Goal: Find specific page/section: Find specific page/section

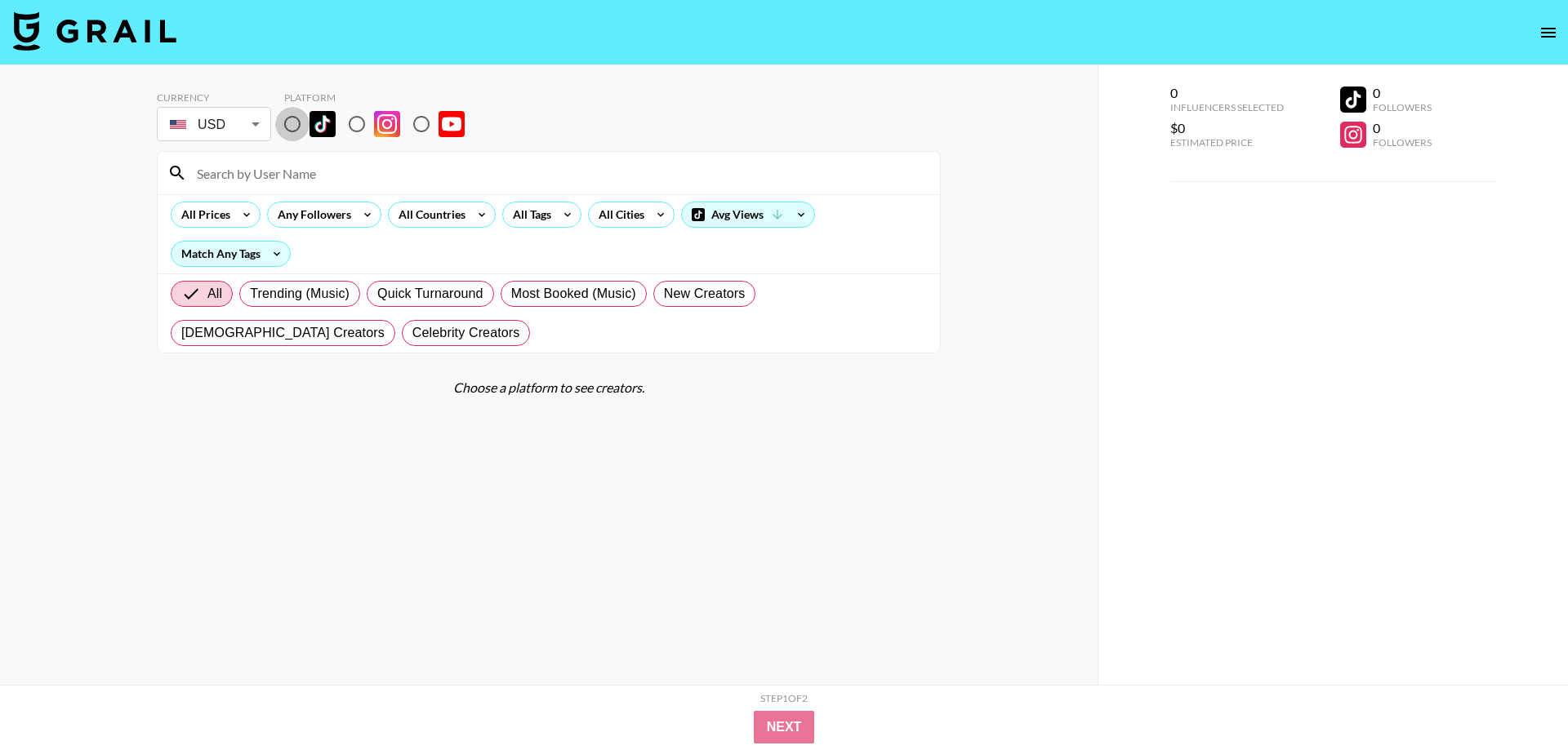
drag, startPoint x: 302, startPoint y: 118, endPoint x: 289, endPoint y: 125, distance: 14.8
click at [301, 118] on input "radio" at bounding box center [293, 124] width 34 height 34
radio input "true"
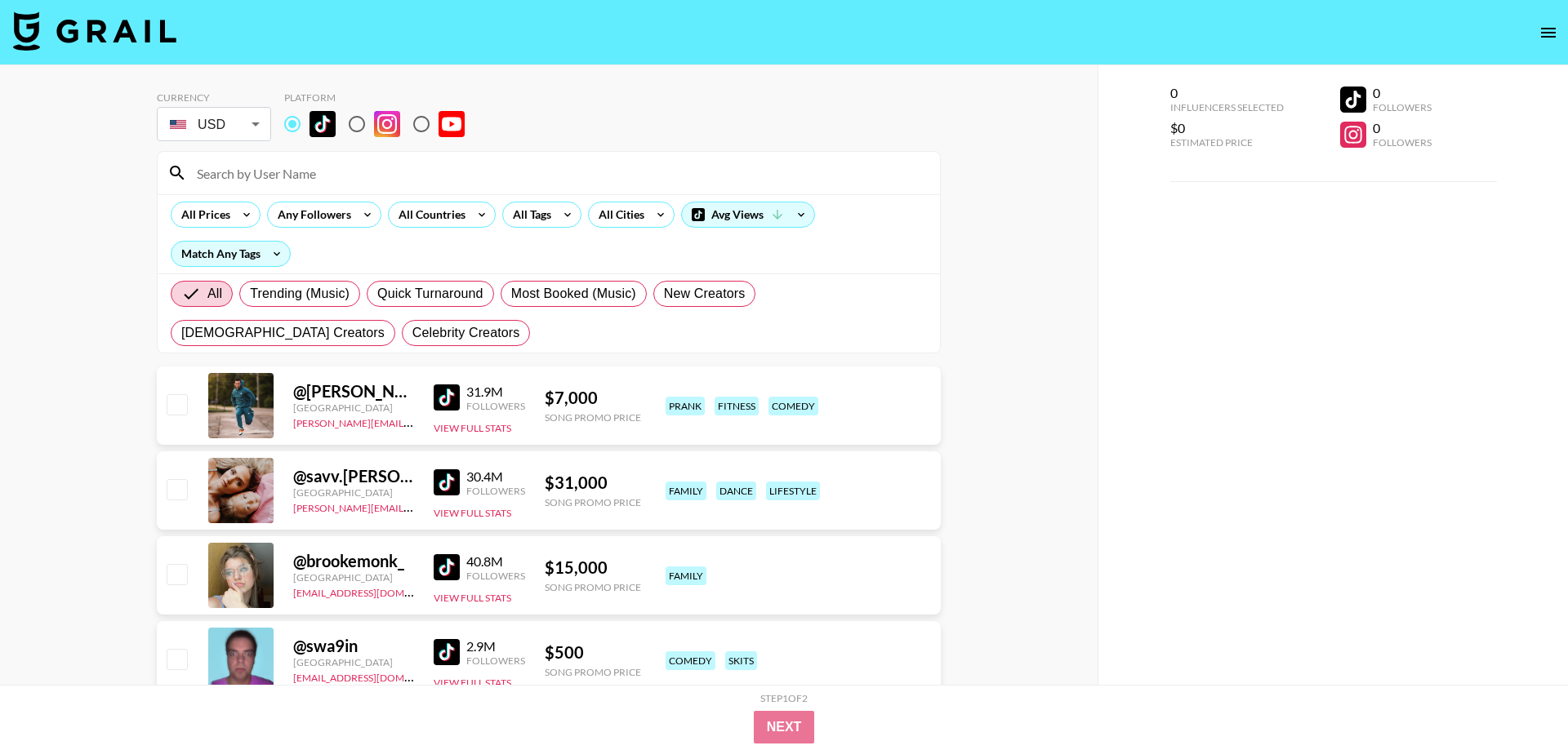
click at [289, 125] on input "radio" at bounding box center [293, 124] width 34 height 34
click at [547, 217] on div "All Tags" at bounding box center [528, 215] width 52 height 25
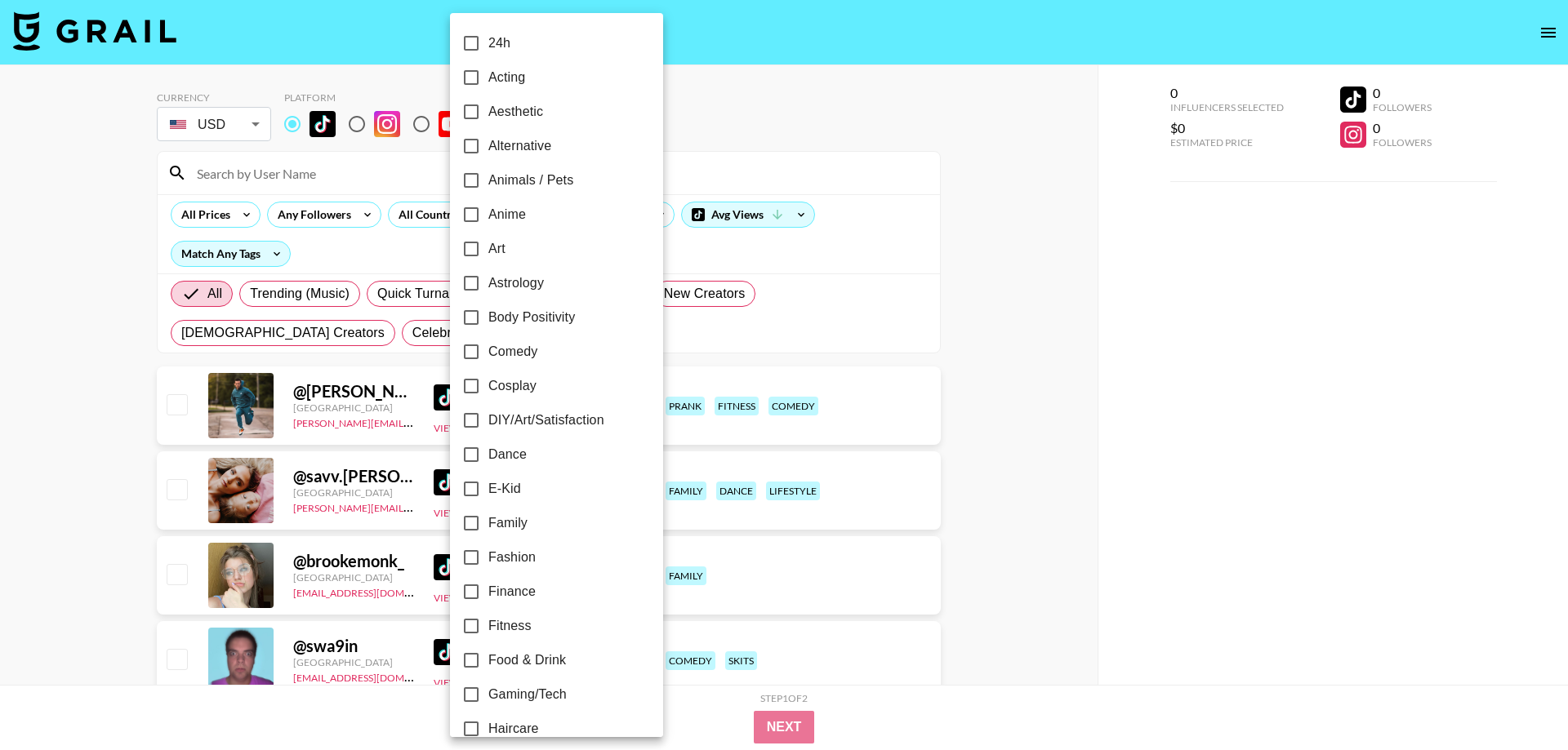
click at [732, 170] on div at bounding box center [784, 375] width 1568 height 750
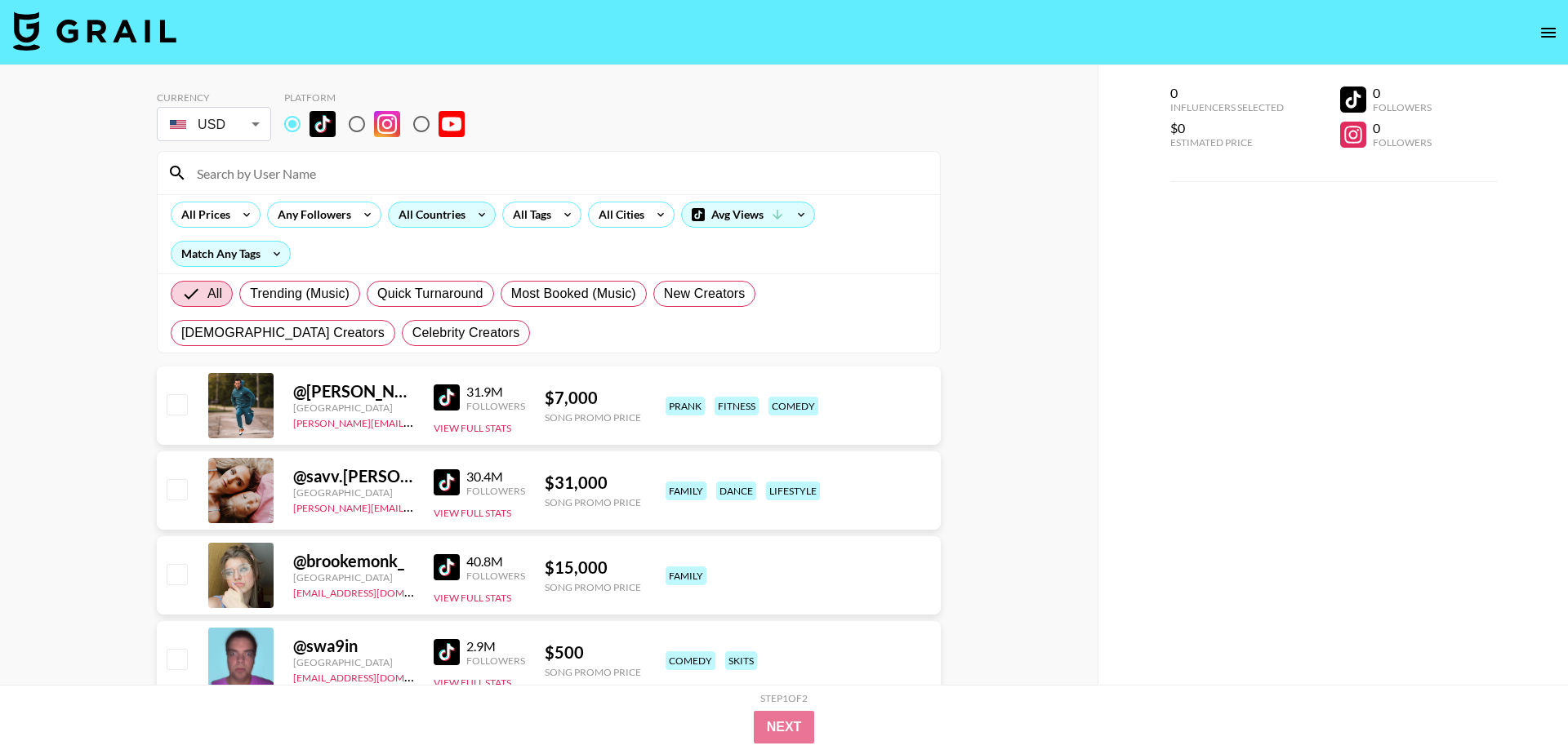
click at [444, 215] on div "All Countries" at bounding box center [429, 215] width 80 height 25
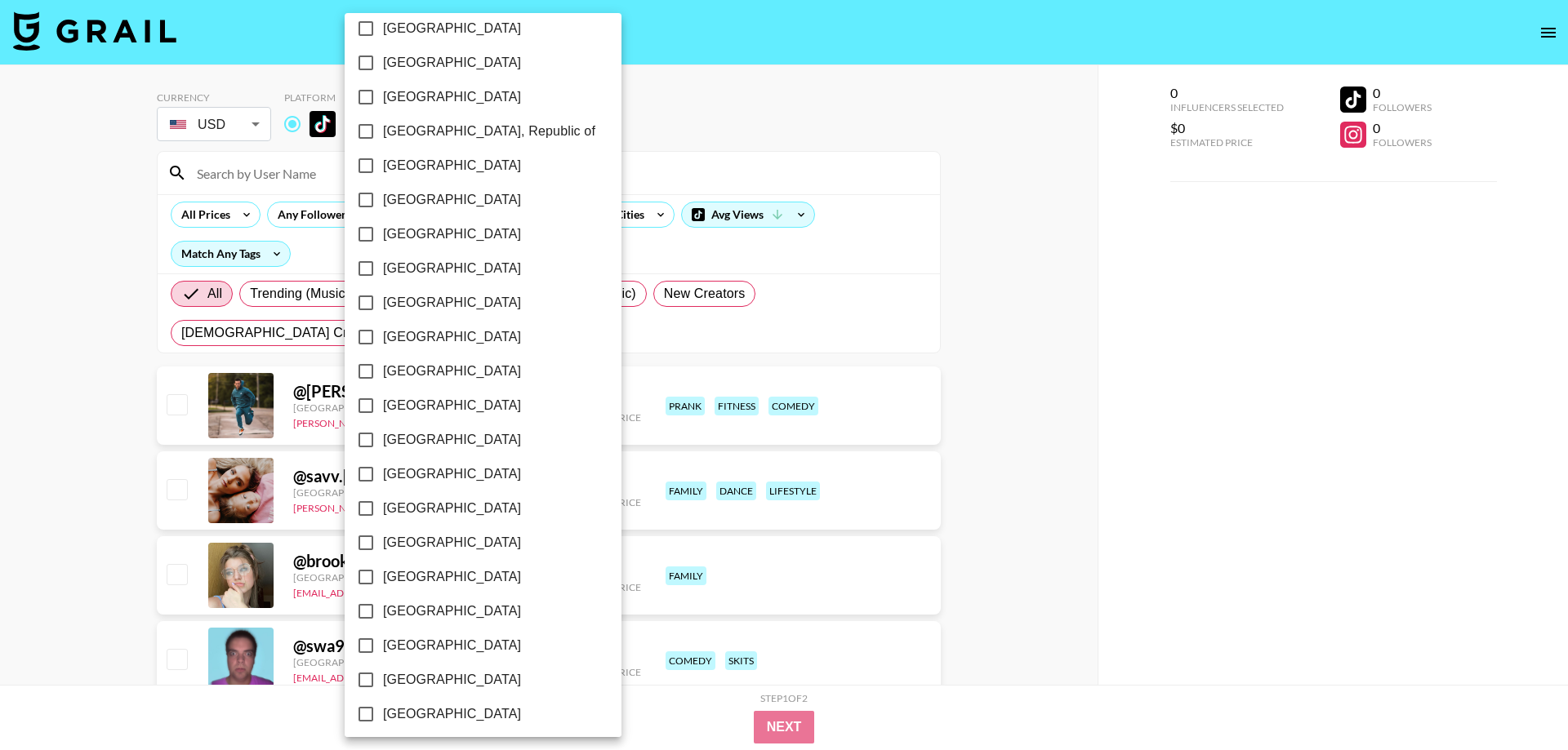
scroll to position [1153, 0]
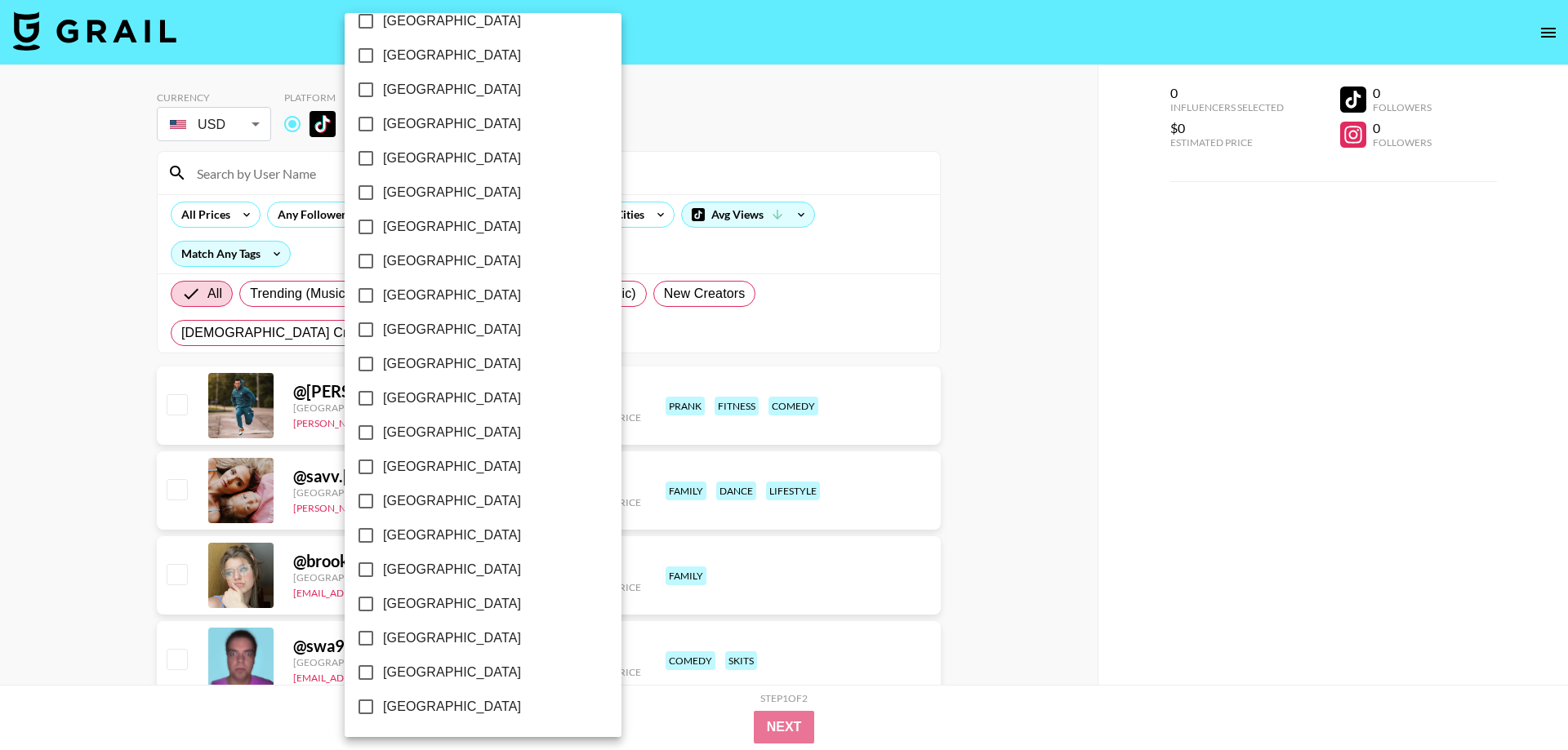
drag, startPoint x: 442, startPoint y: 670, endPoint x: 489, endPoint y: 567, distance: 113.2
click at [439, 665] on span "[GEOGRAPHIC_DATA]" at bounding box center [452, 673] width 138 height 20
click at [631, 216] on div at bounding box center [784, 375] width 1568 height 750
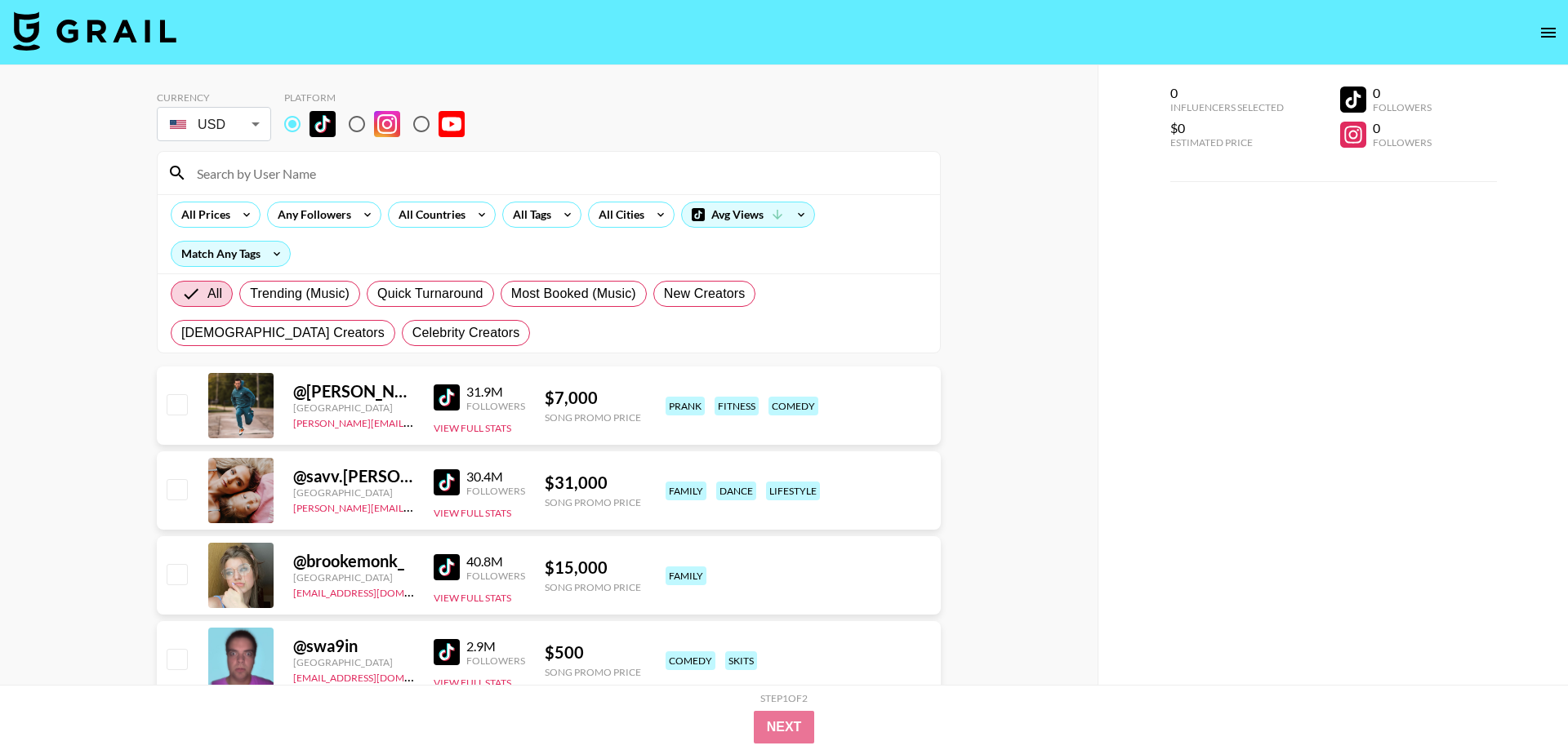
click at [622, 220] on div "[GEOGRAPHIC_DATA] [GEOGRAPHIC_DATA] [GEOGRAPHIC_DATA] [GEOGRAPHIC_DATA] [GEOGRA…" at bounding box center [784, 375] width 1568 height 750
click at [654, 220] on icon at bounding box center [661, 215] width 26 height 25
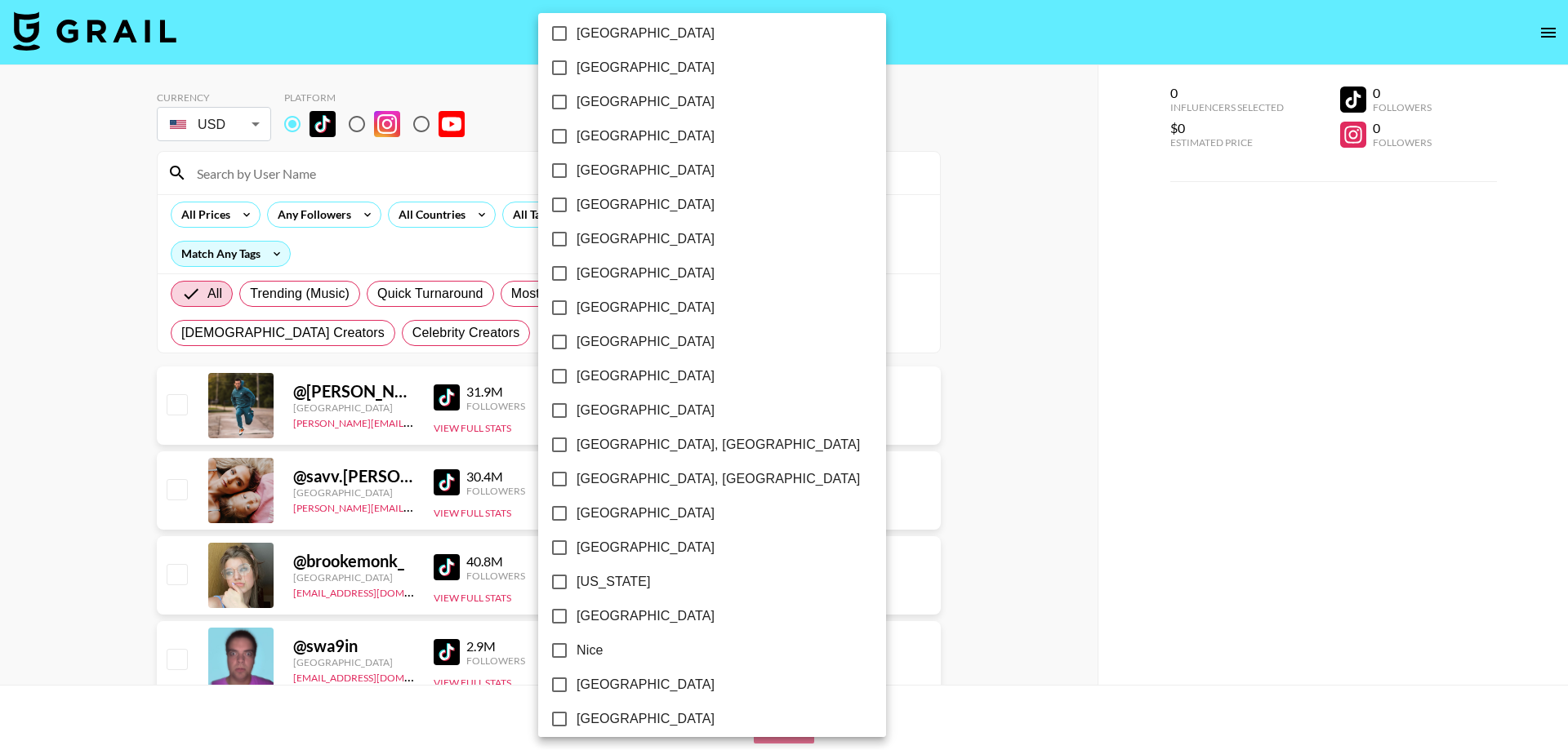
scroll to position [1582, 0]
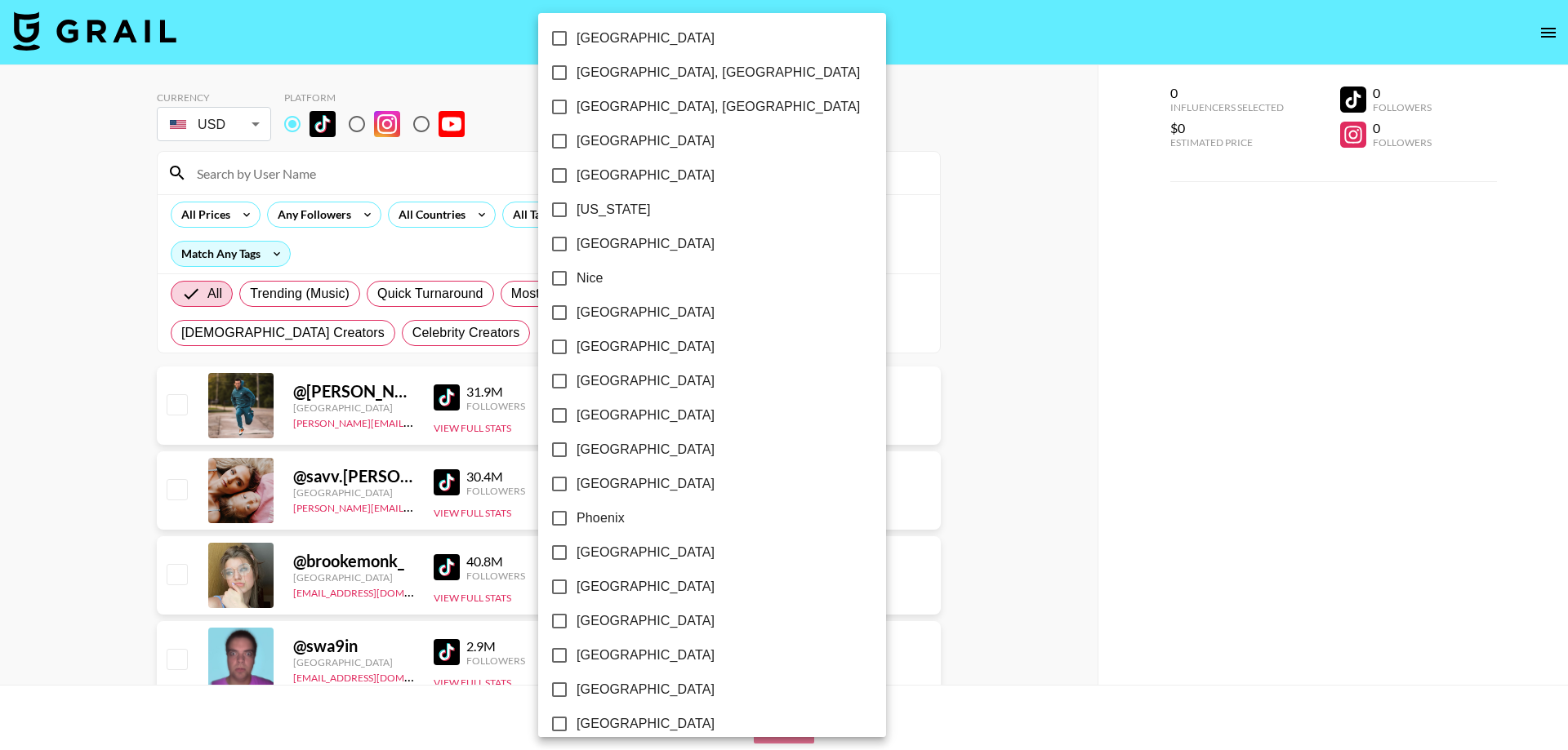
click at [1006, 351] on div at bounding box center [784, 375] width 1568 height 750
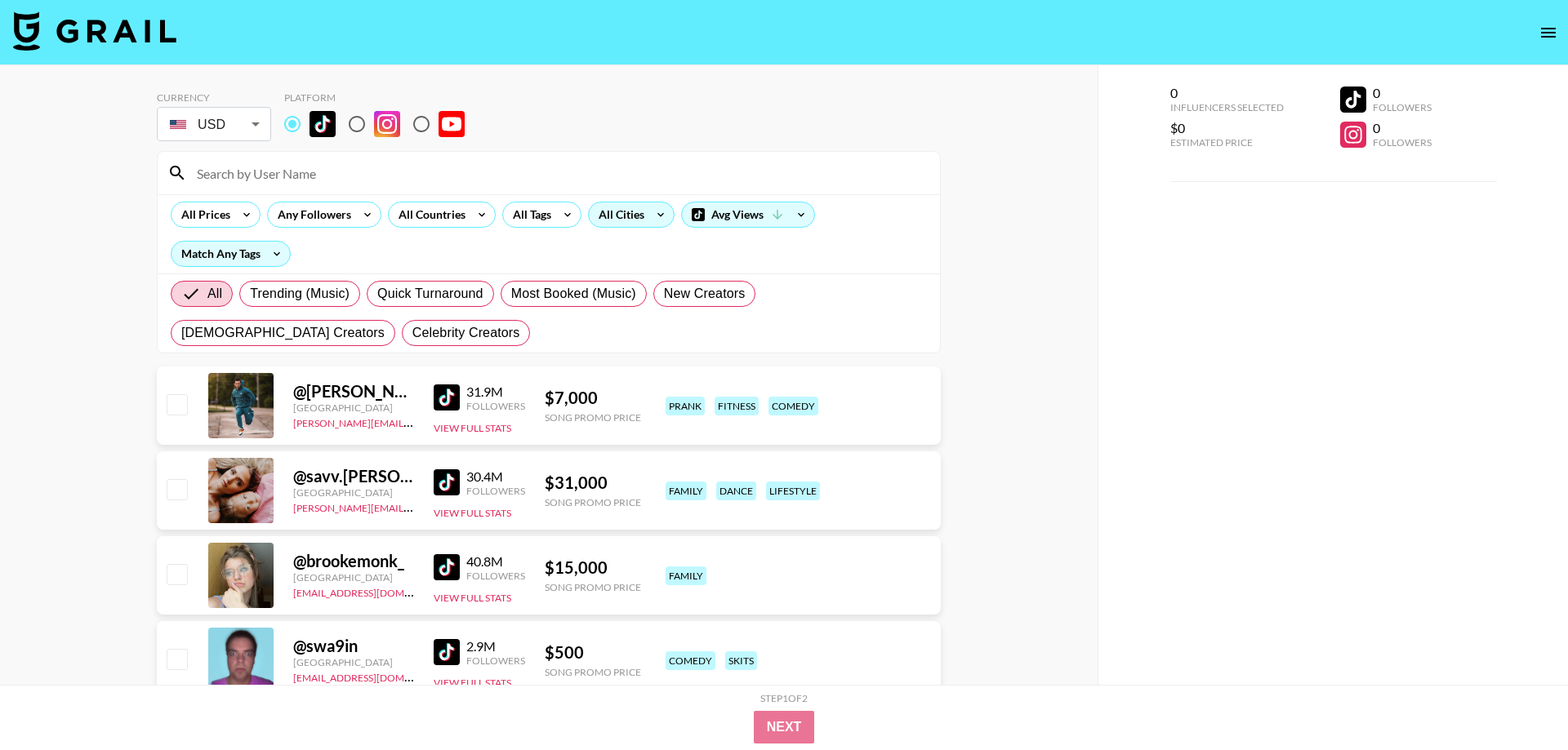
click at [645, 211] on div "All Cities" at bounding box center [618, 215] width 59 height 25
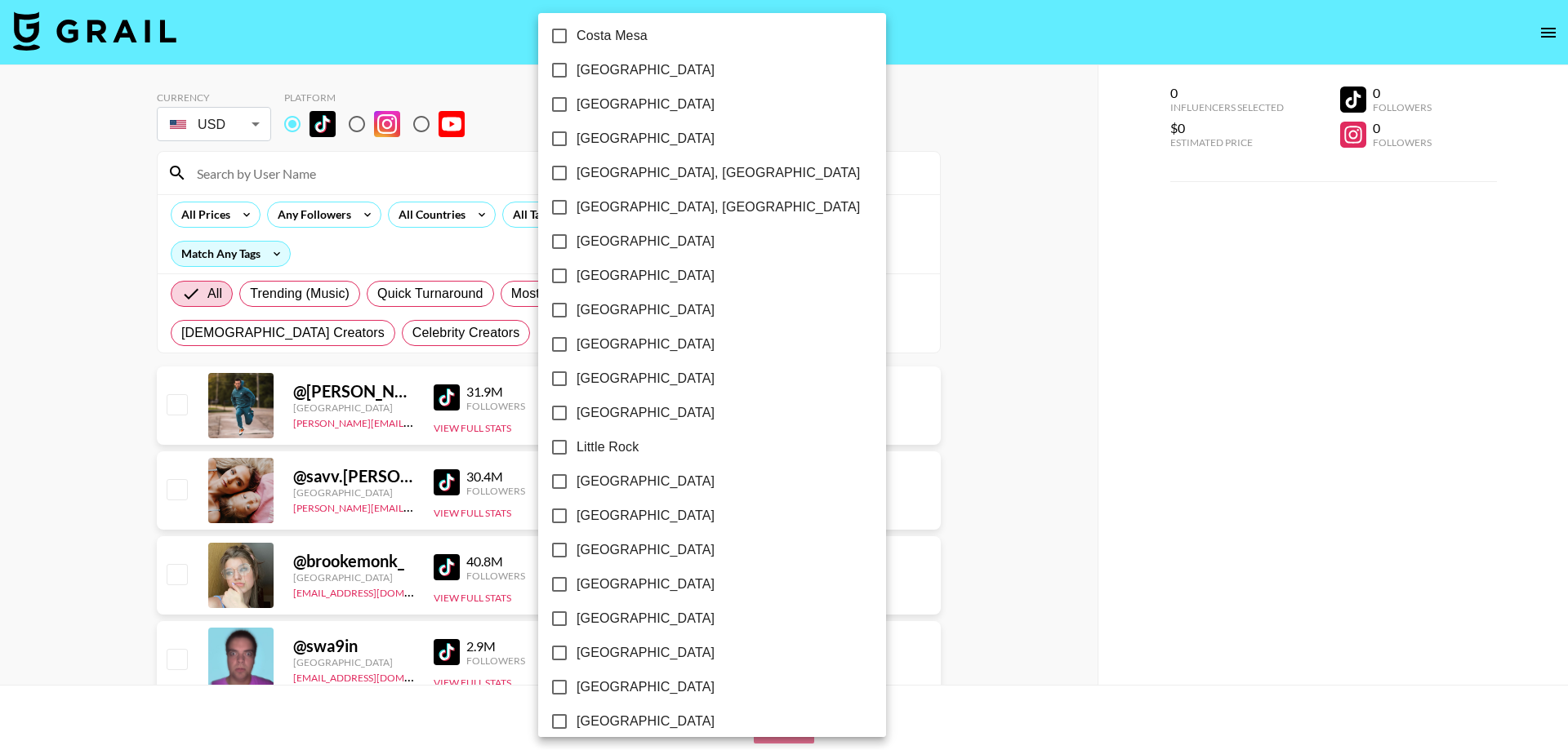
scroll to position [930, 0]
click at [1016, 344] on div at bounding box center [784, 375] width 1568 height 750
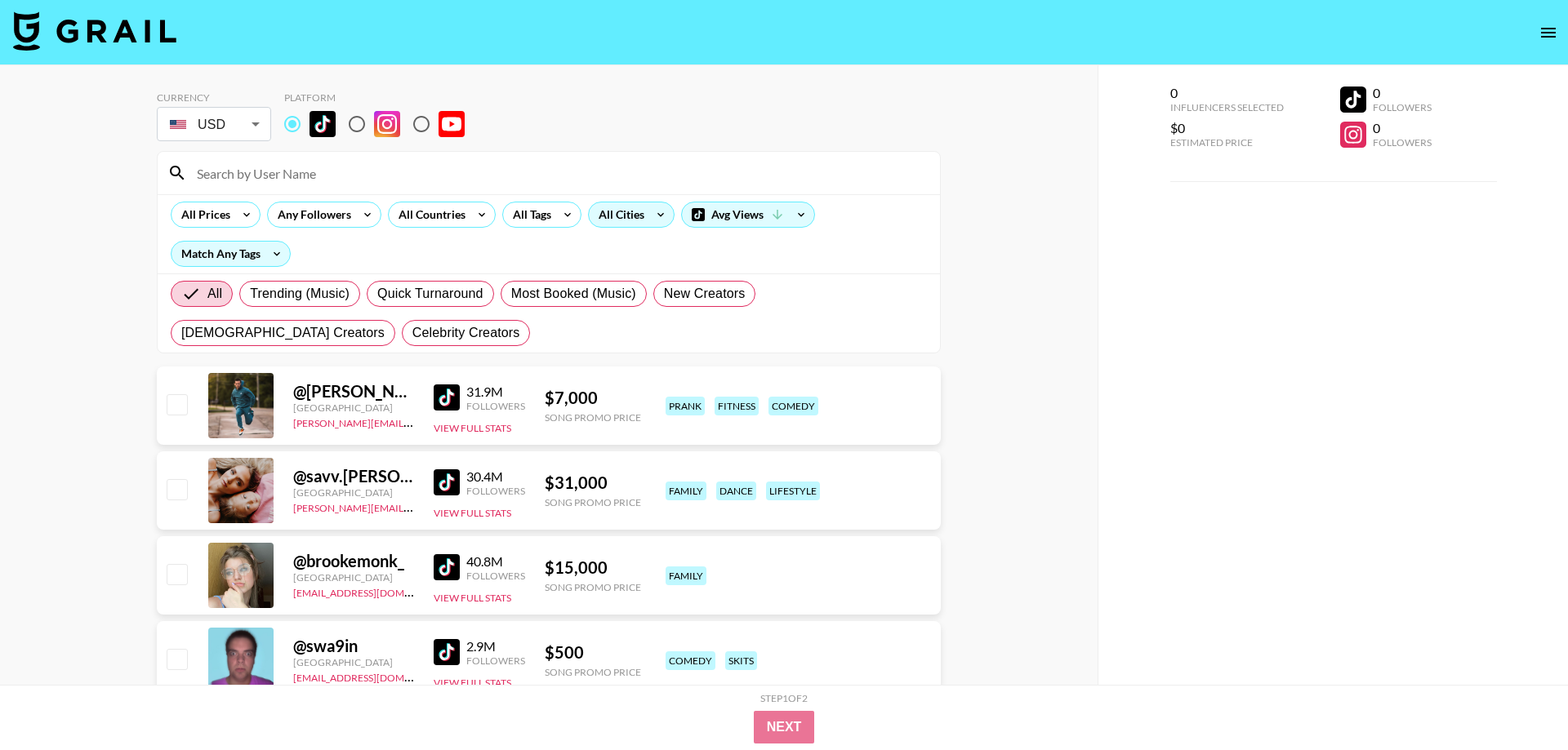
click at [636, 220] on div "All Cities" at bounding box center [618, 215] width 59 height 25
